Goal: Transaction & Acquisition: Purchase product/service

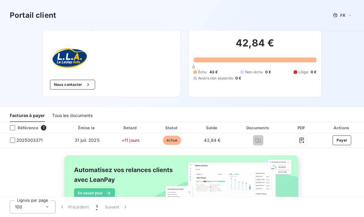
scroll to position [20, 0]
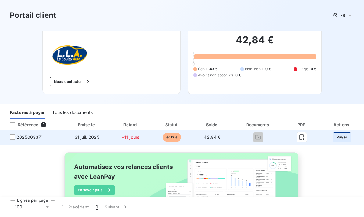
click at [335, 134] on button "Payer" at bounding box center [342, 137] width 19 height 10
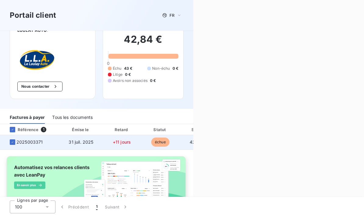
scroll to position [13, 0]
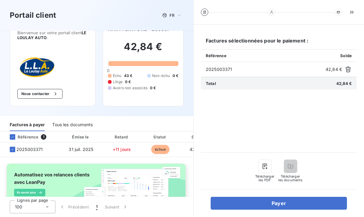
click at [272, 182] on div "Télécharger les PDF" at bounding box center [265, 171] width 20 height 22
click at [267, 169] on icon "button" at bounding box center [265, 165] width 5 height 5
click at [226, 209] on div "Factures sélectionnées pour le paiement : Référence Solde 2025003371 42,84 € To…" at bounding box center [279, 121] width 171 height 192
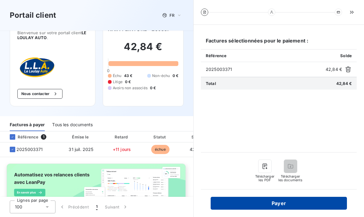
click at [220, 205] on button "Payer" at bounding box center [279, 202] width 136 height 13
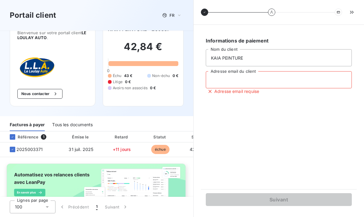
click at [279, 71] on input "Adresse email du client" at bounding box center [279, 79] width 146 height 17
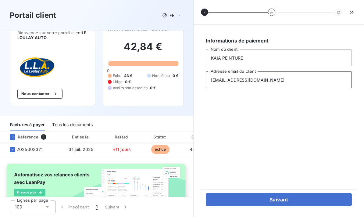
type input "[EMAIL_ADDRESS][DOMAIN_NAME]"
click at [250, 142] on div "Informations de paiement KAIA PEINTURE Nom du client [EMAIL_ADDRESS][DOMAIN_NAM…" at bounding box center [279, 106] width 156 height 149
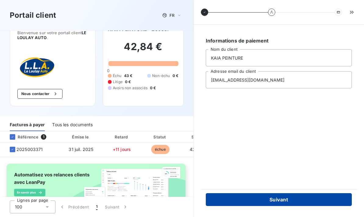
click at [257, 196] on button "Suivant" at bounding box center [279, 199] width 146 height 13
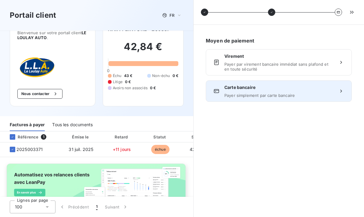
click at [309, 84] on div "Carte bancaire Payer simplement par carte bancaire" at bounding box center [279, 90] width 109 height 13
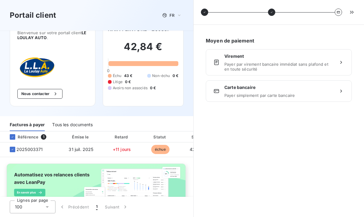
click at [293, 93] on span "Payer simplement par carte bancaire" at bounding box center [279, 95] width 109 height 5
click at [302, 49] on div "Virement Payer par virement bancaire immédiat sans plafond et en toute sécurité" at bounding box center [279, 62] width 146 height 26
